Goal: Information Seeking & Learning: Find specific fact

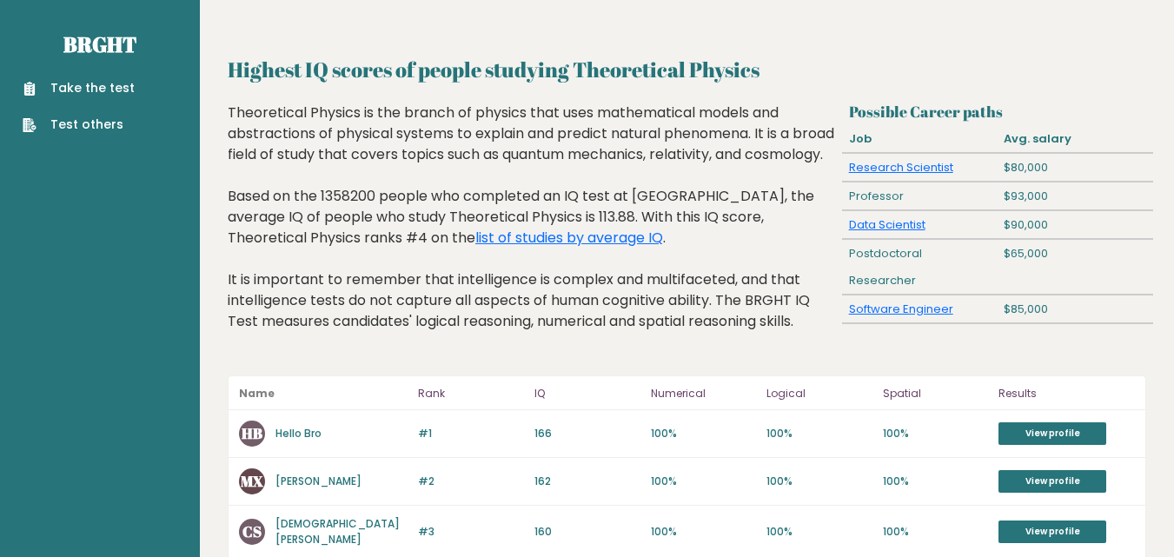
click at [98, 122] on link "Test others" at bounding box center [79, 125] width 112 height 18
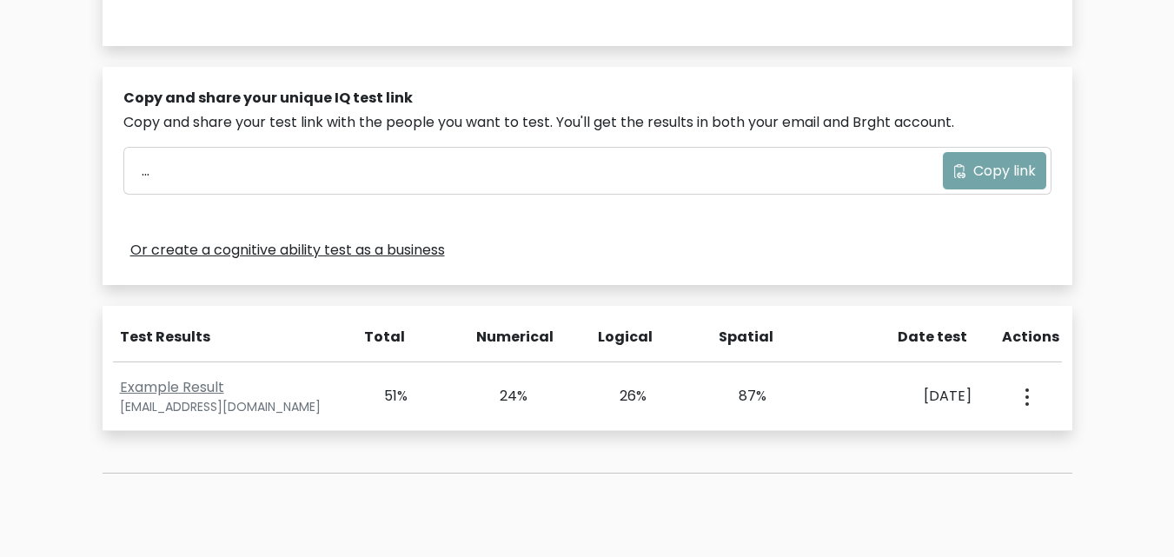
scroll to position [678, 0]
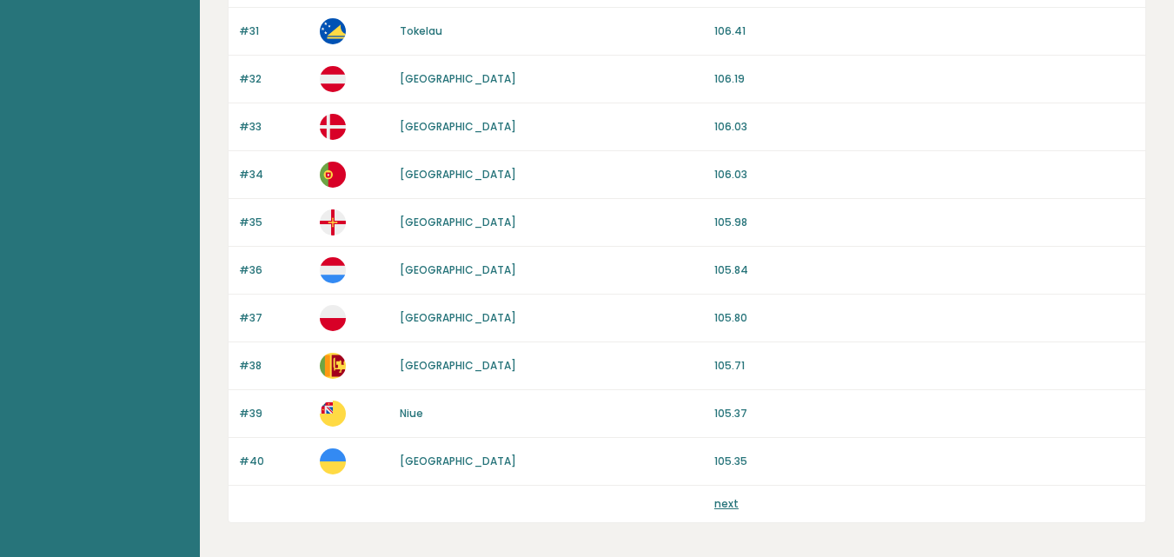
scroll to position [1699, 0]
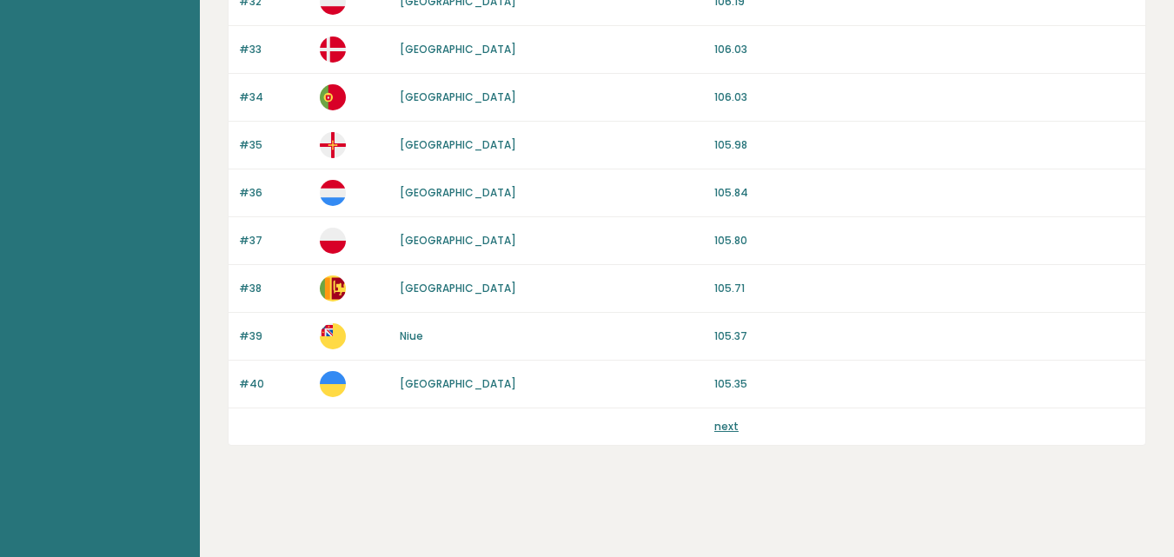
click at [733, 427] on link "next" at bounding box center [726, 426] width 24 height 15
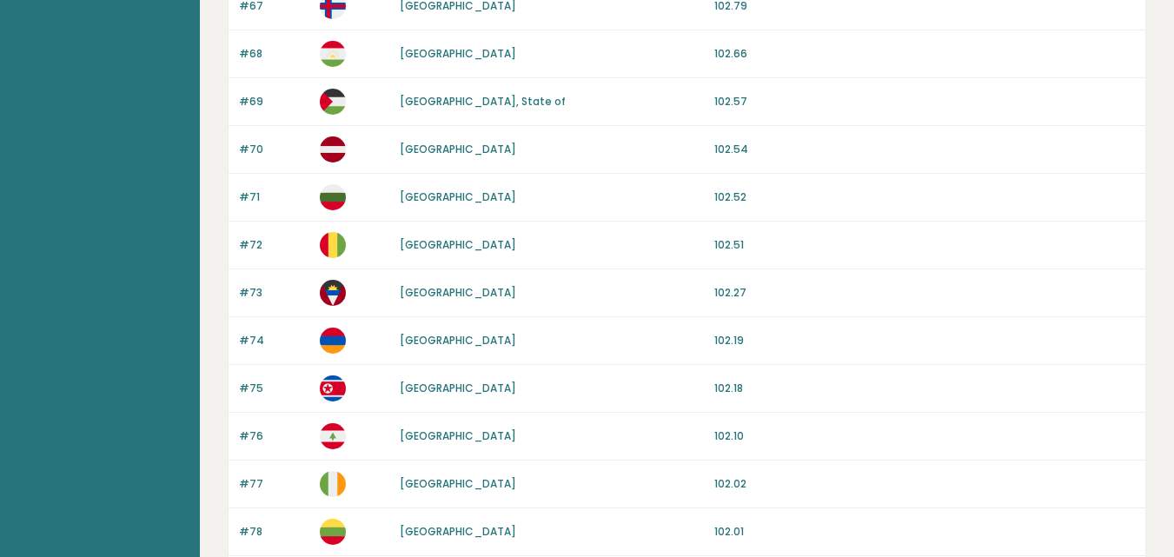
scroll to position [1699, 0]
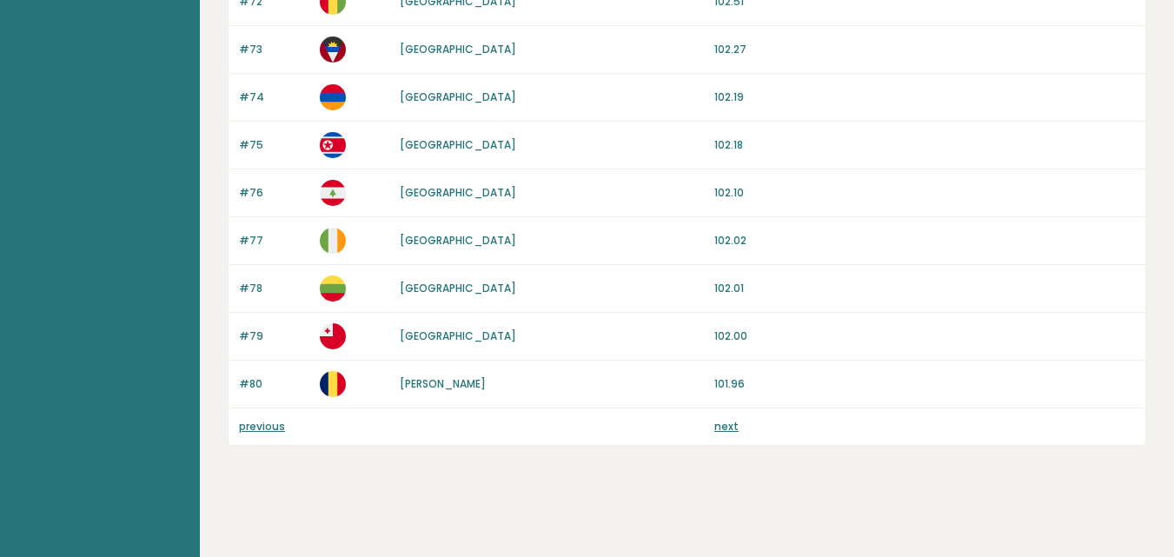
click at [726, 423] on link "next" at bounding box center [726, 426] width 24 height 15
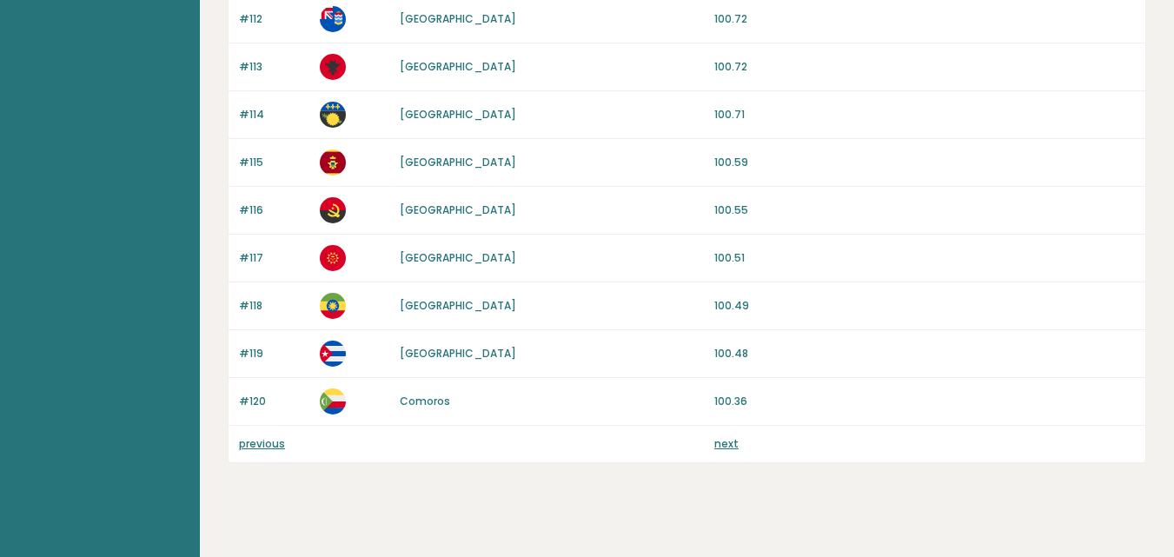
scroll to position [1699, 0]
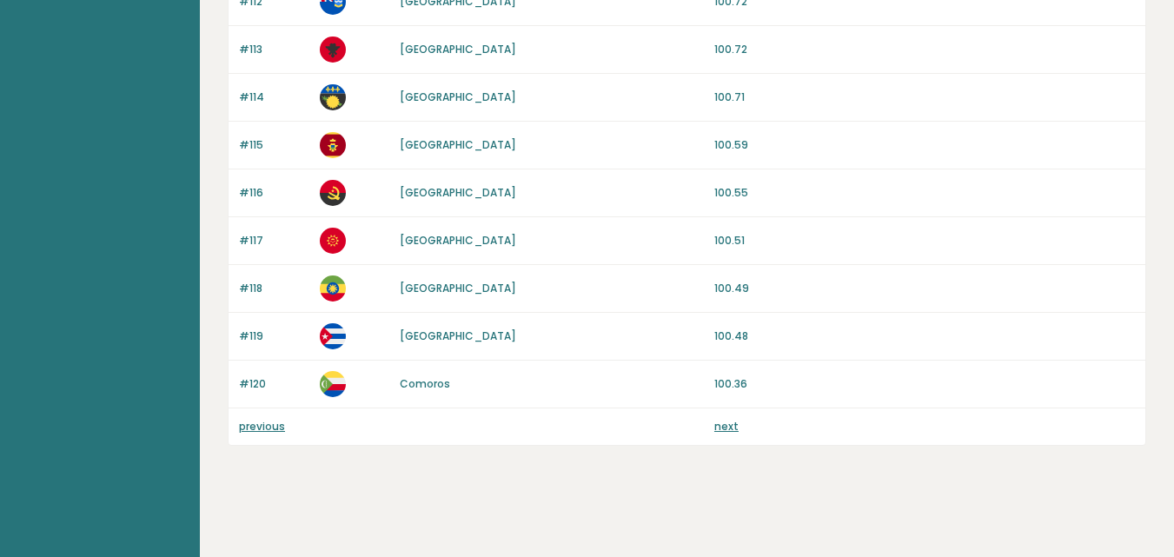
drag, startPoint x: 734, startPoint y: 434, endPoint x: 726, endPoint y: 427, distance: 11.1
click at [734, 434] on div "previous next" at bounding box center [686, 426] width 916 height 36
click at [725, 427] on link "next" at bounding box center [726, 426] width 24 height 15
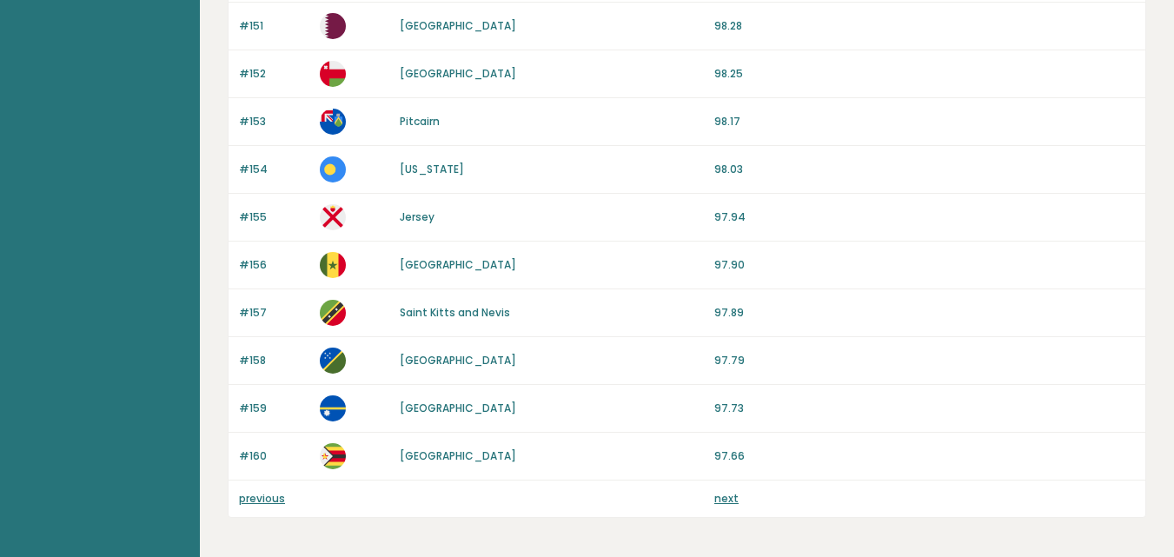
scroll to position [1699, 0]
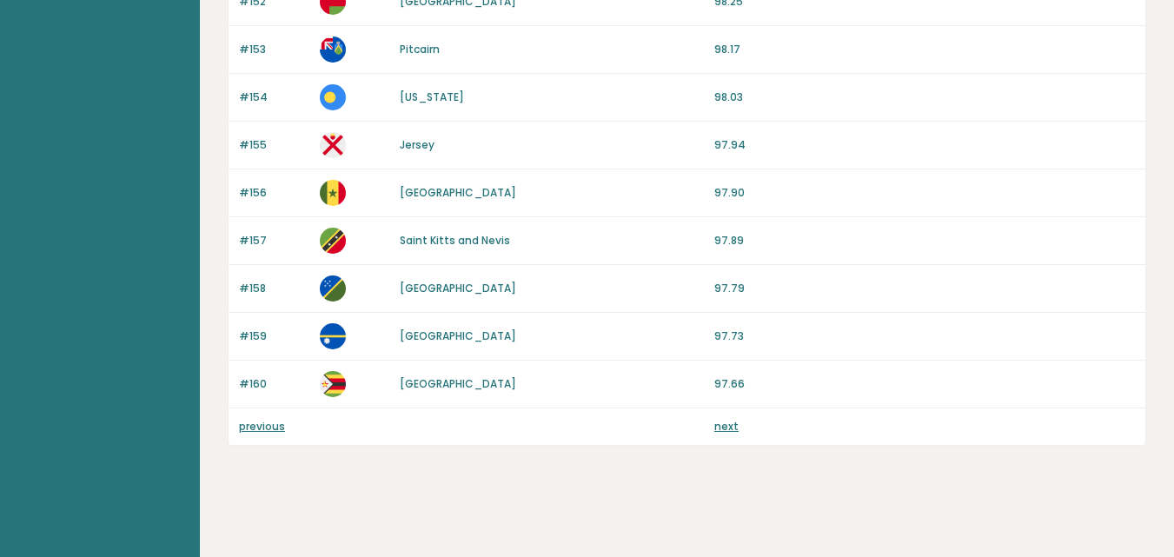
click at [726, 420] on div "previous next" at bounding box center [686, 426] width 916 height 36
click at [714, 427] on link "next" at bounding box center [726, 426] width 24 height 15
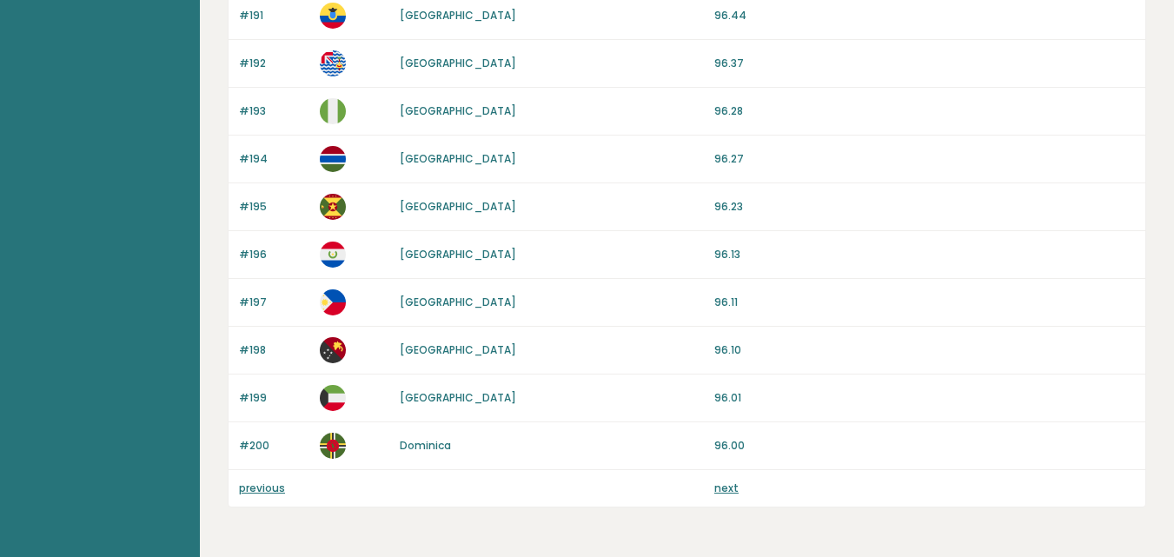
scroll to position [1699, 0]
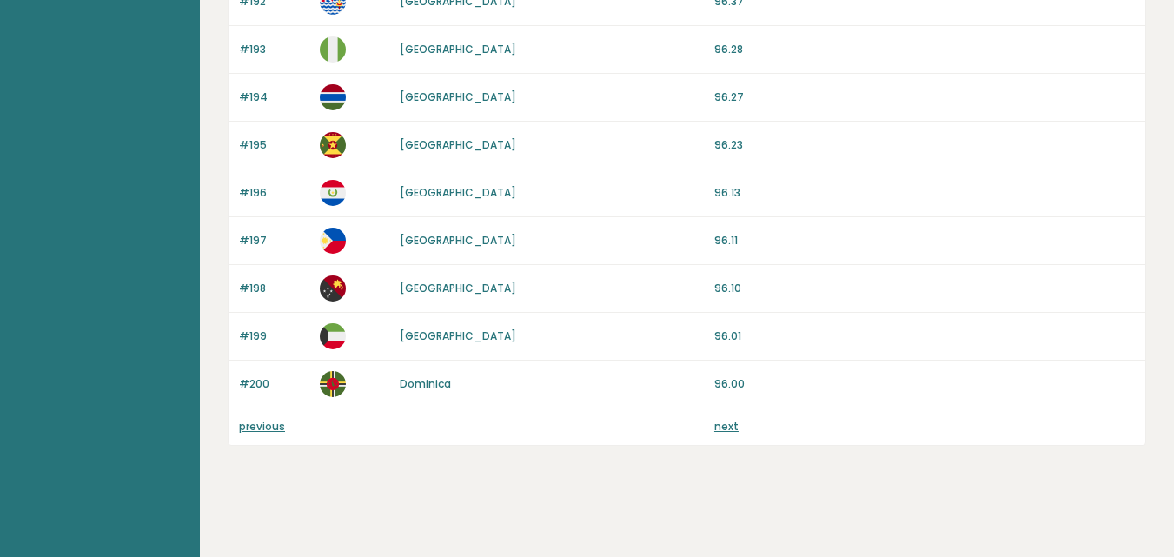
click at [728, 429] on link "next" at bounding box center [726, 426] width 24 height 15
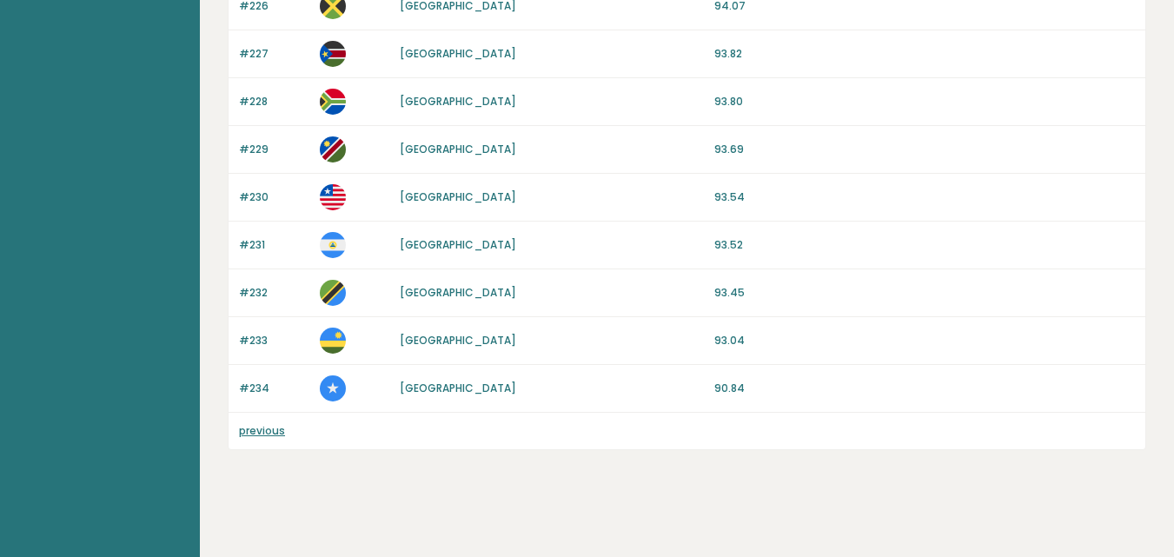
scroll to position [1412, 0]
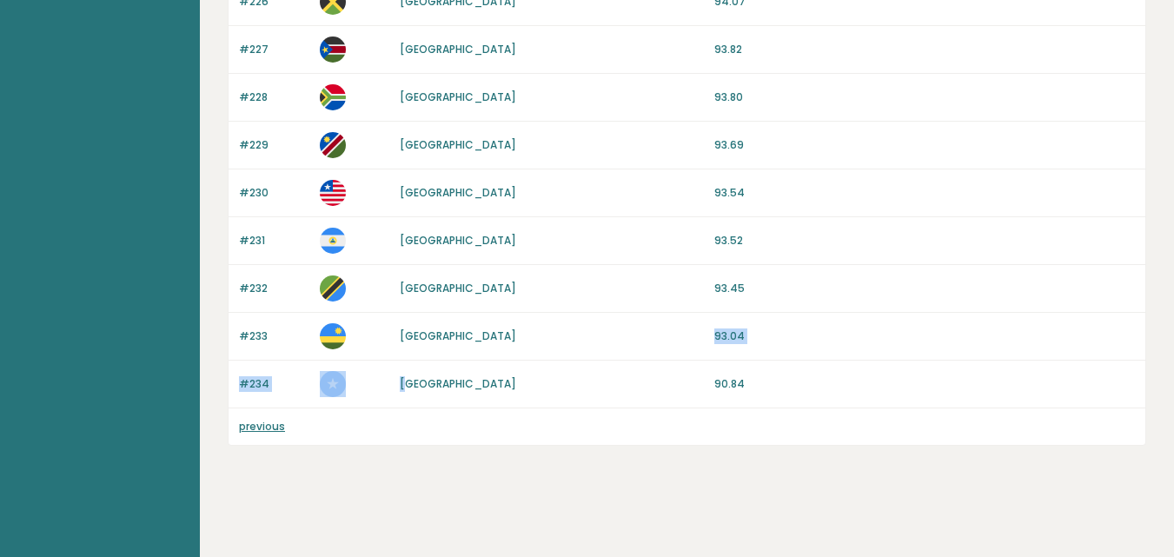
drag, startPoint x: 447, startPoint y: 339, endPoint x: 413, endPoint y: 381, distance: 54.4
click at [451, 384] on div "Somalia" at bounding box center [552, 384] width 304 height 16
drag, startPoint x: 452, startPoint y: 294, endPoint x: 408, endPoint y: 287, distance: 44.0
click at [408, 287] on div "Tanzania" at bounding box center [552, 289] width 304 height 16
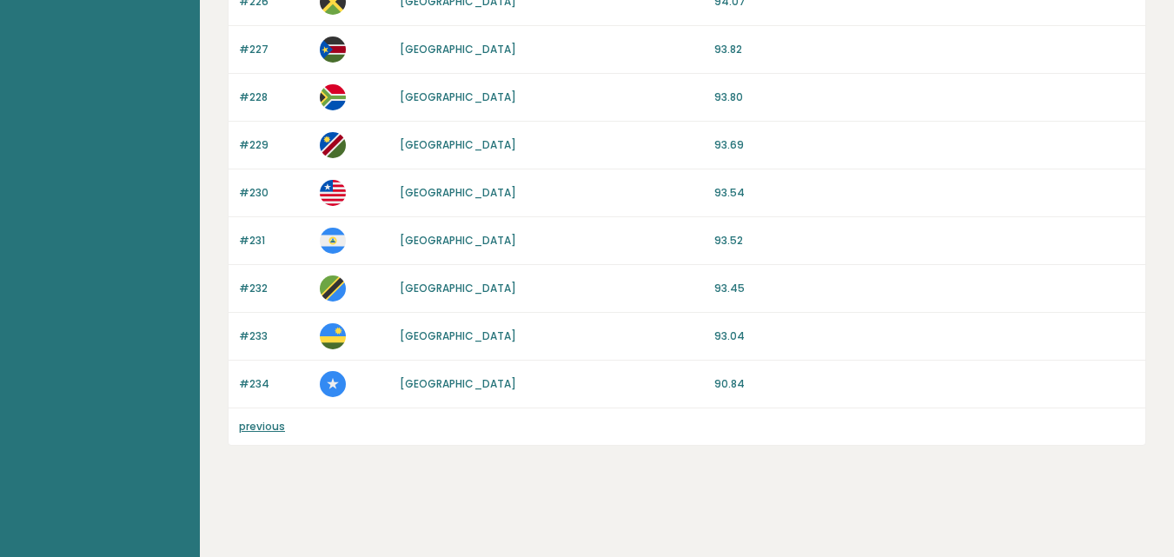
click at [476, 351] on div "#233 Rwanda 93.04" at bounding box center [686, 337] width 916 height 48
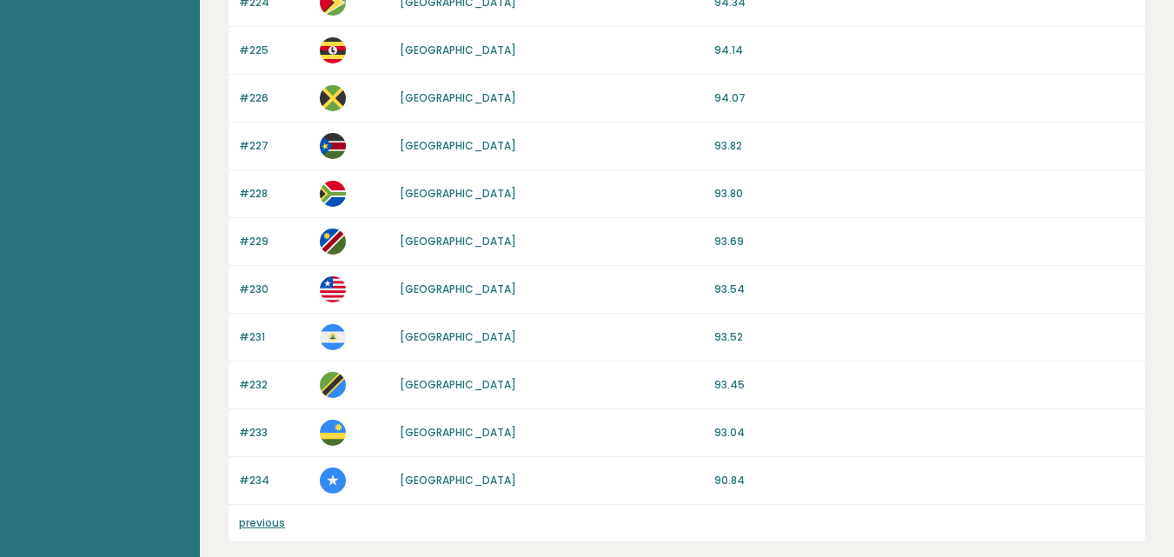
scroll to position [1326, 0]
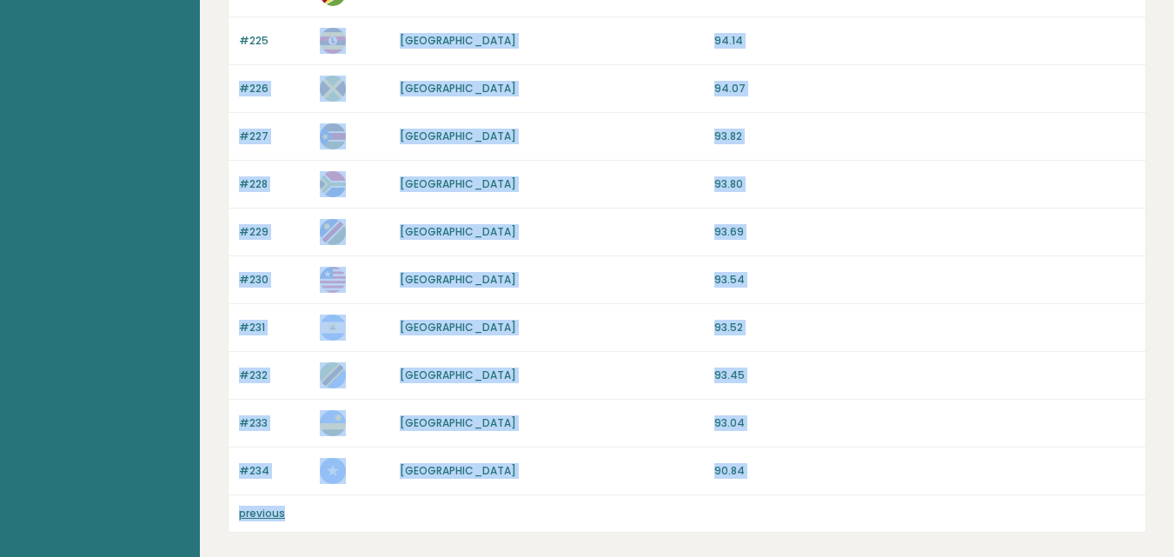
drag, startPoint x: 385, startPoint y: 31, endPoint x: 537, endPoint y: 513, distance: 505.5
click at [559, 509] on div "previous" at bounding box center [686, 513] width 916 height 36
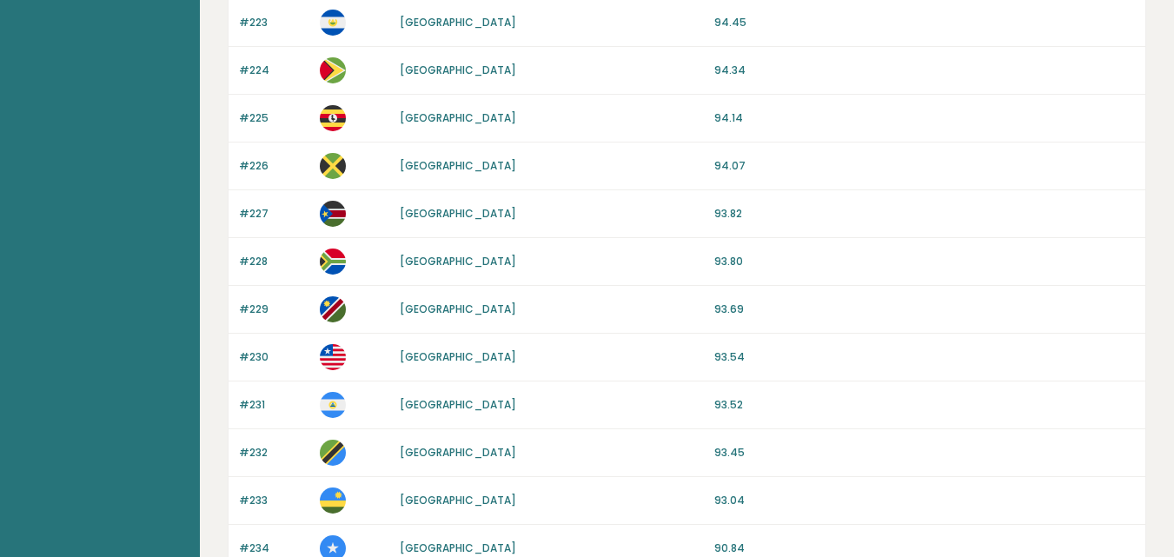
scroll to position [1412, 0]
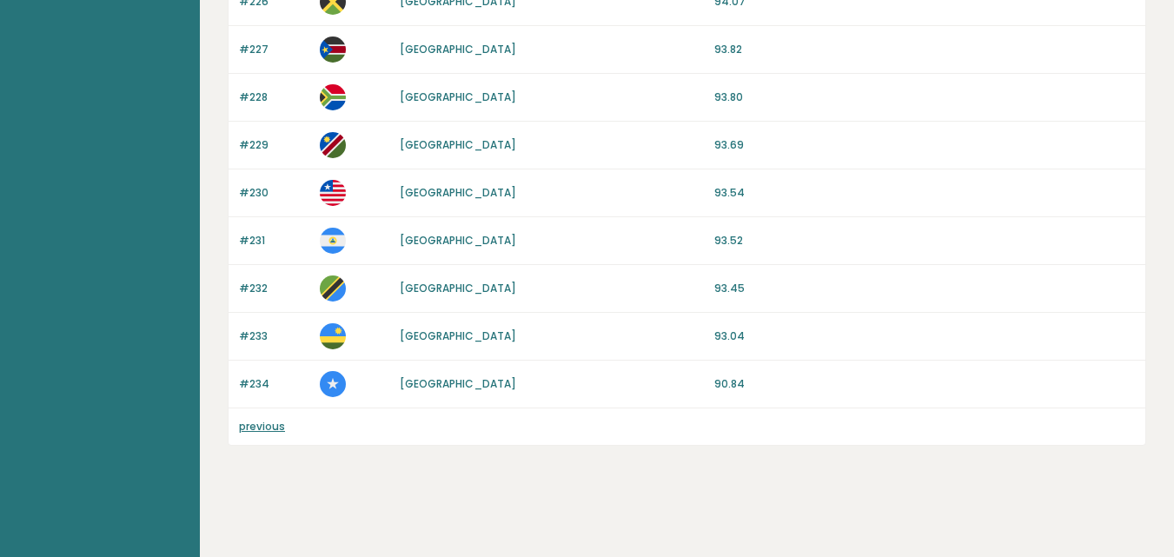
click at [250, 427] on link "previous" at bounding box center [262, 426] width 46 height 15
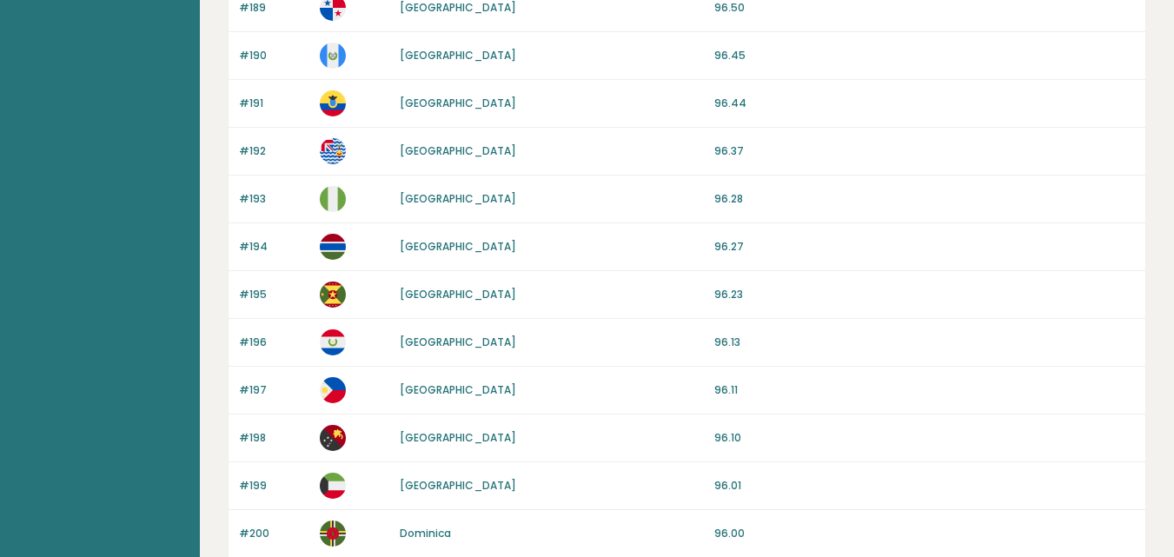
scroll to position [1699, 0]
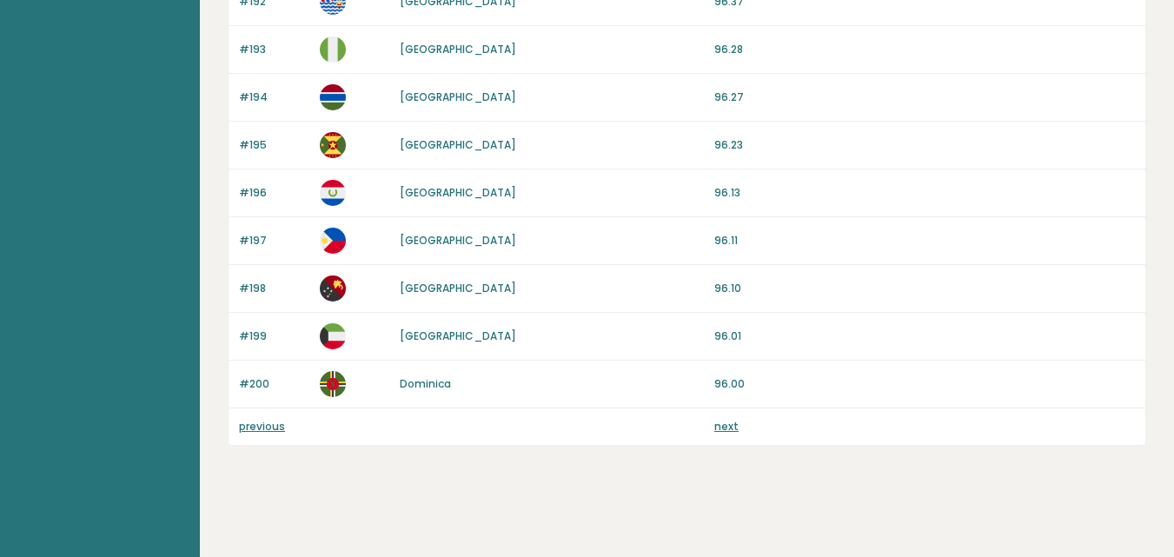
click at [270, 427] on link "previous" at bounding box center [262, 426] width 46 height 15
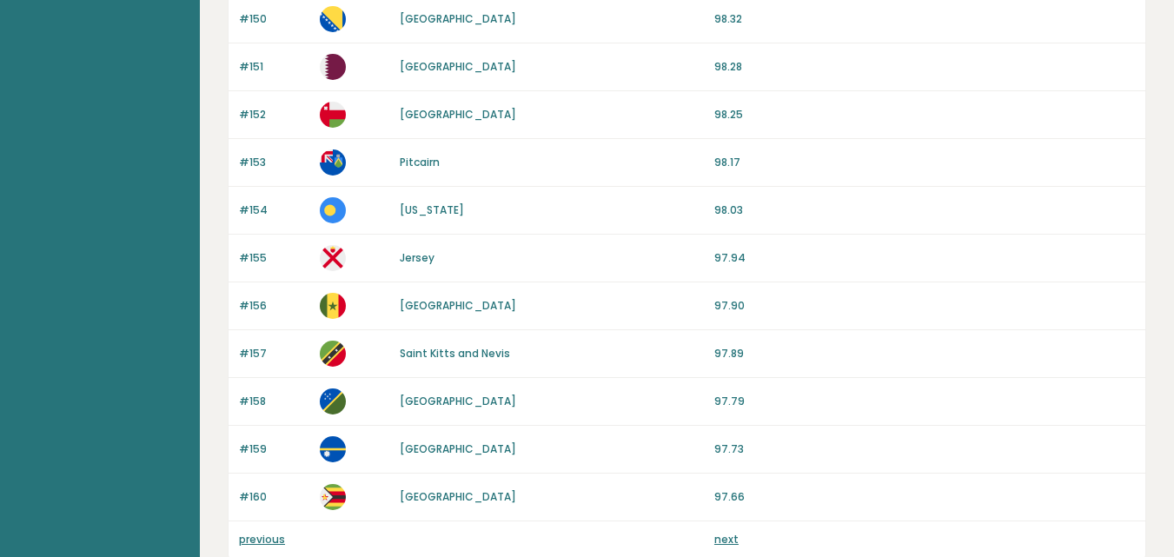
scroll to position [1699, 0]
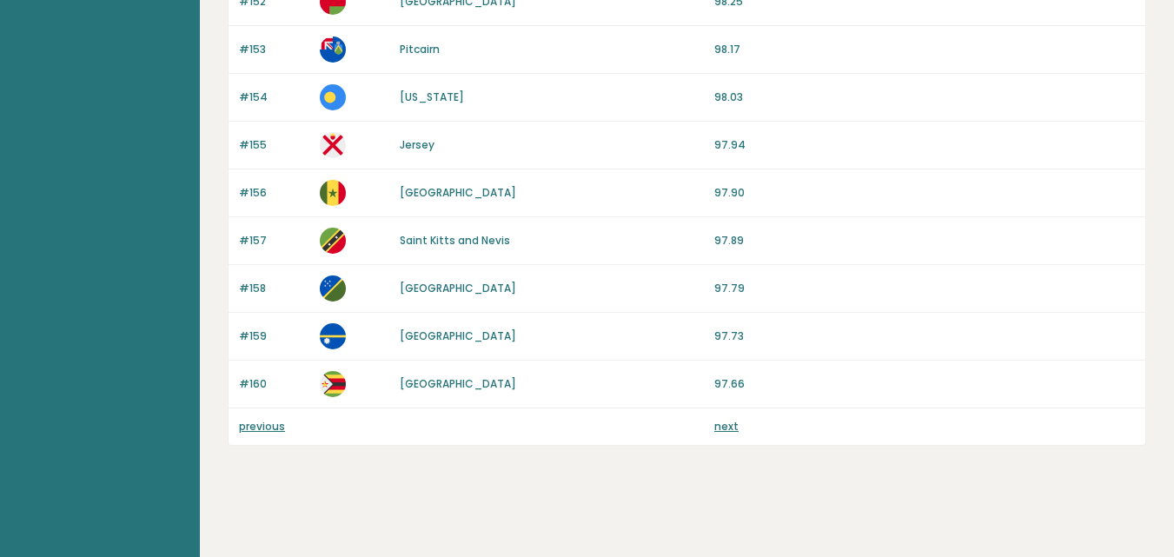
click at [268, 424] on link "previous" at bounding box center [262, 426] width 46 height 15
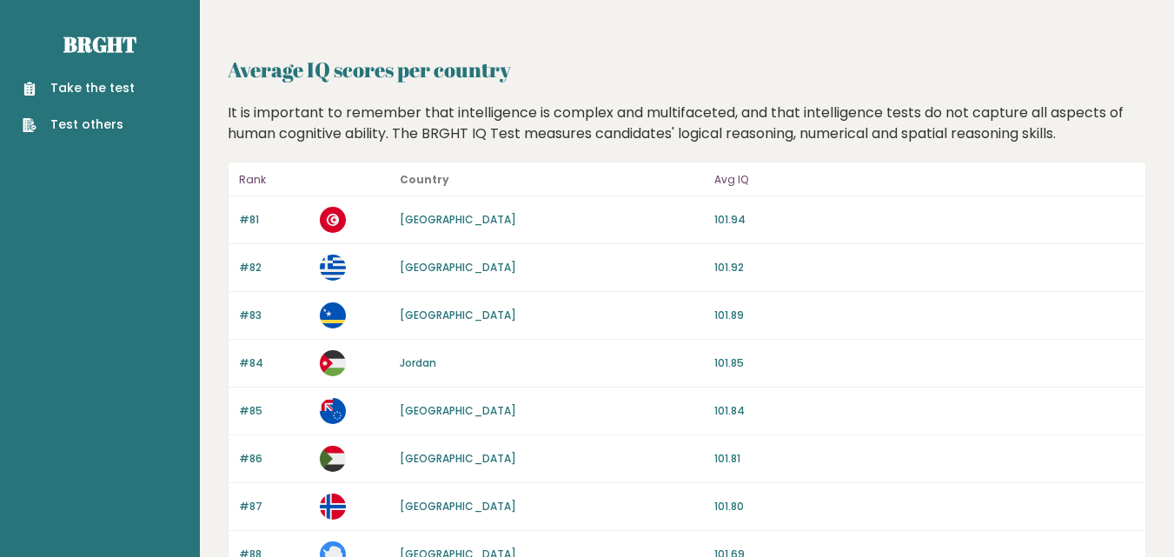
click at [268, 424] on div "#85 Cook Islands 101.84" at bounding box center [686, 411] width 916 height 48
click at [331, 179] on header "Rank Country Avg IQ" at bounding box center [686, 179] width 916 height 34
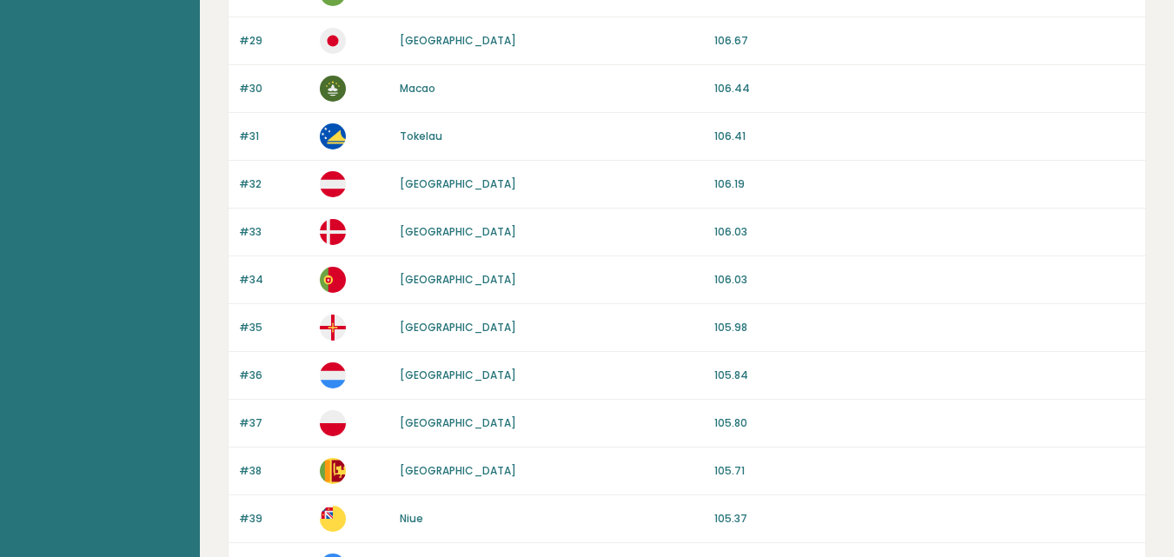
scroll to position [1635, 0]
